Goal: Navigation & Orientation: Find specific page/section

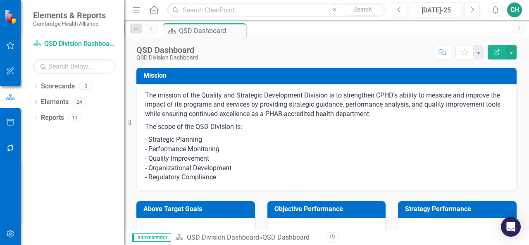
scroll to position [230, 0]
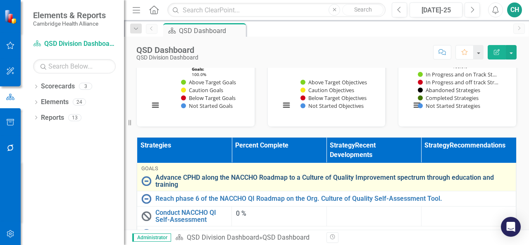
click at [217, 177] on link "Advance CPHD along the NACCHO Roadmap to a Culture of Quality Improvement spect…" at bounding box center [333, 181] width 356 height 14
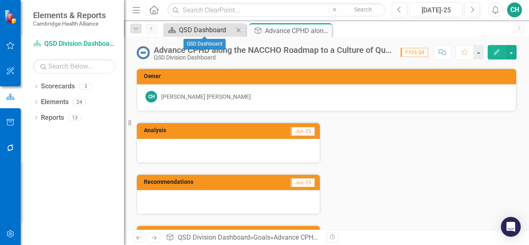
click at [207, 33] on div "QSD Dashboard" at bounding box center [206, 30] width 55 height 10
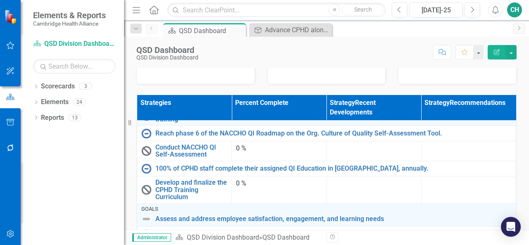
scroll to position [26, 0]
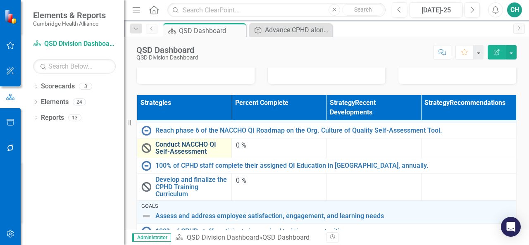
click at [192, 150] on link "Conduct NACCHO QI Self-Assessment" at bounding box center [191, 148] width 72 height 14
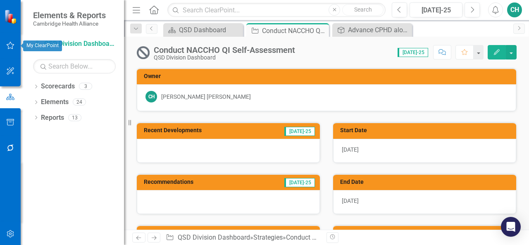
click at [13, 43] on icon "button" at bounding box center [10, 45] width 9 height 7
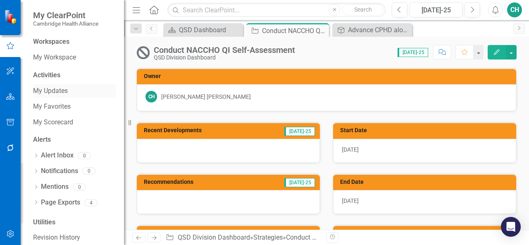
click at [58, 91] on link "My Updates" at bounding box center [74, 91] width 83 height 10
